Goal: Find contact information: Find contact information

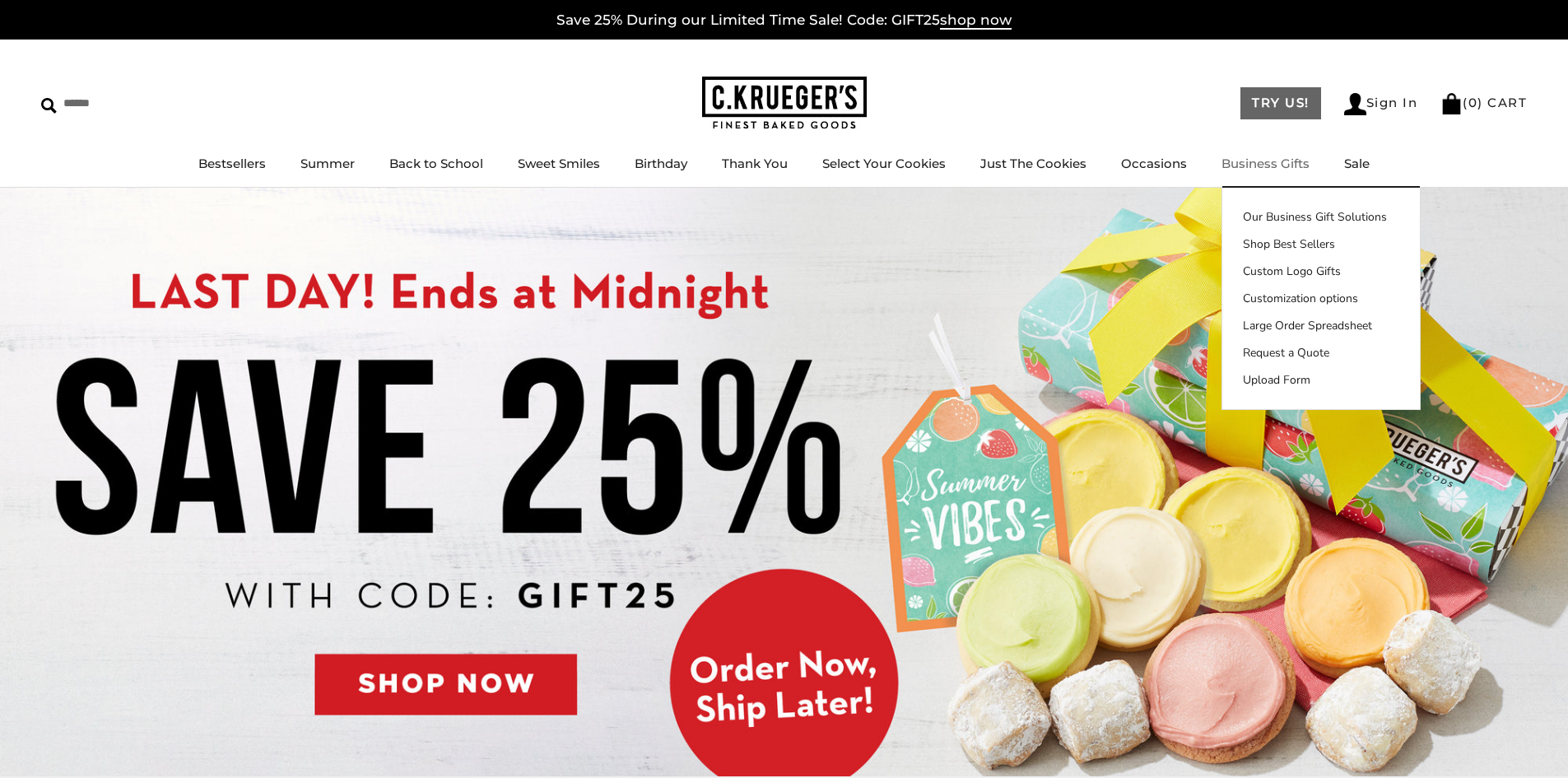
click at [1288, 96] on link "TRY US!" at bounding box center [1281, 103] width 81 height 32
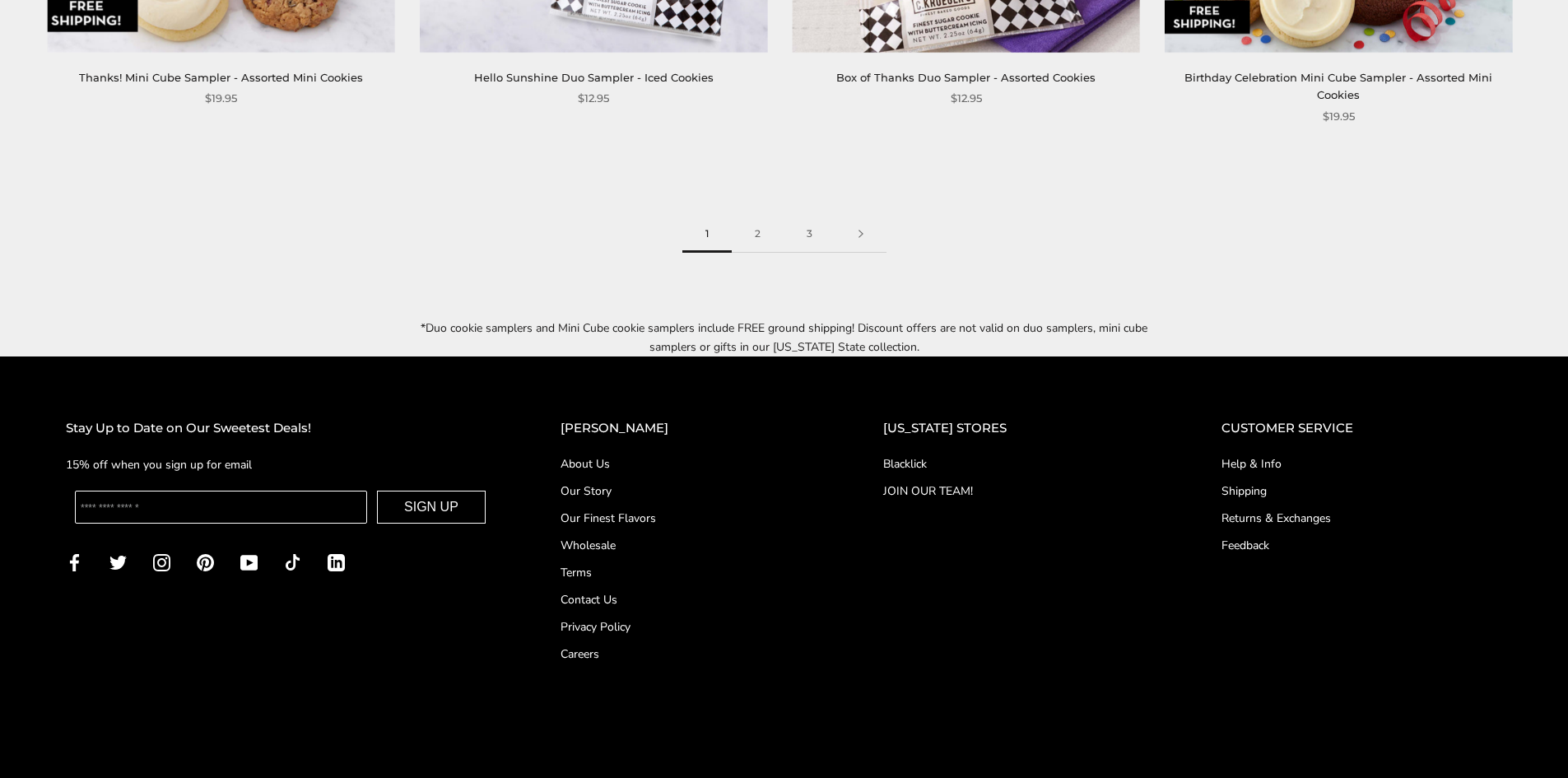
scroll to position [2892, 0]
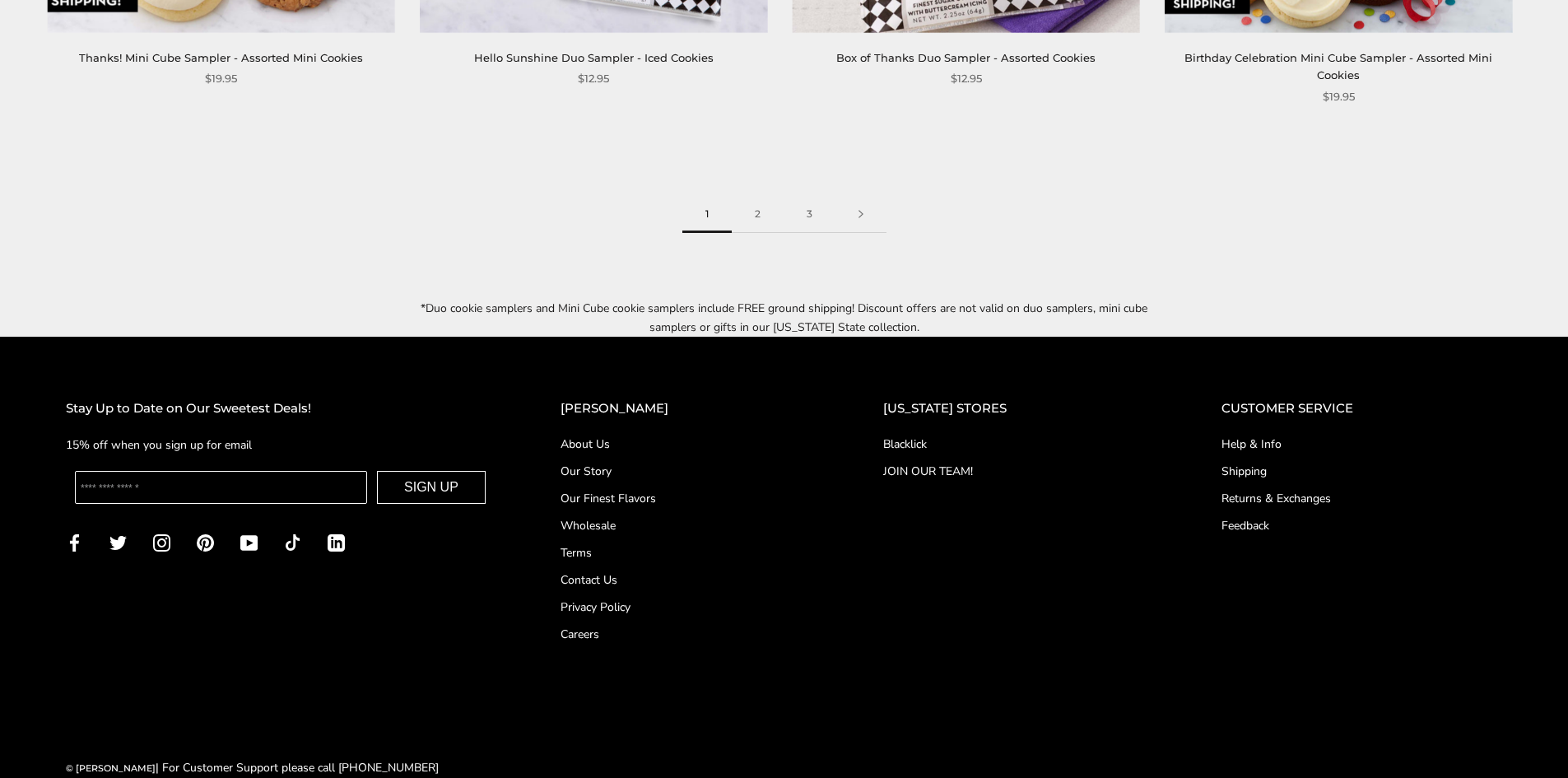
click at [626, 572] on link "Contact Us" at bounding box center [689, 580] width 257 height 18
